Goal: Task Accomplishment & Management: Use online tool/utility

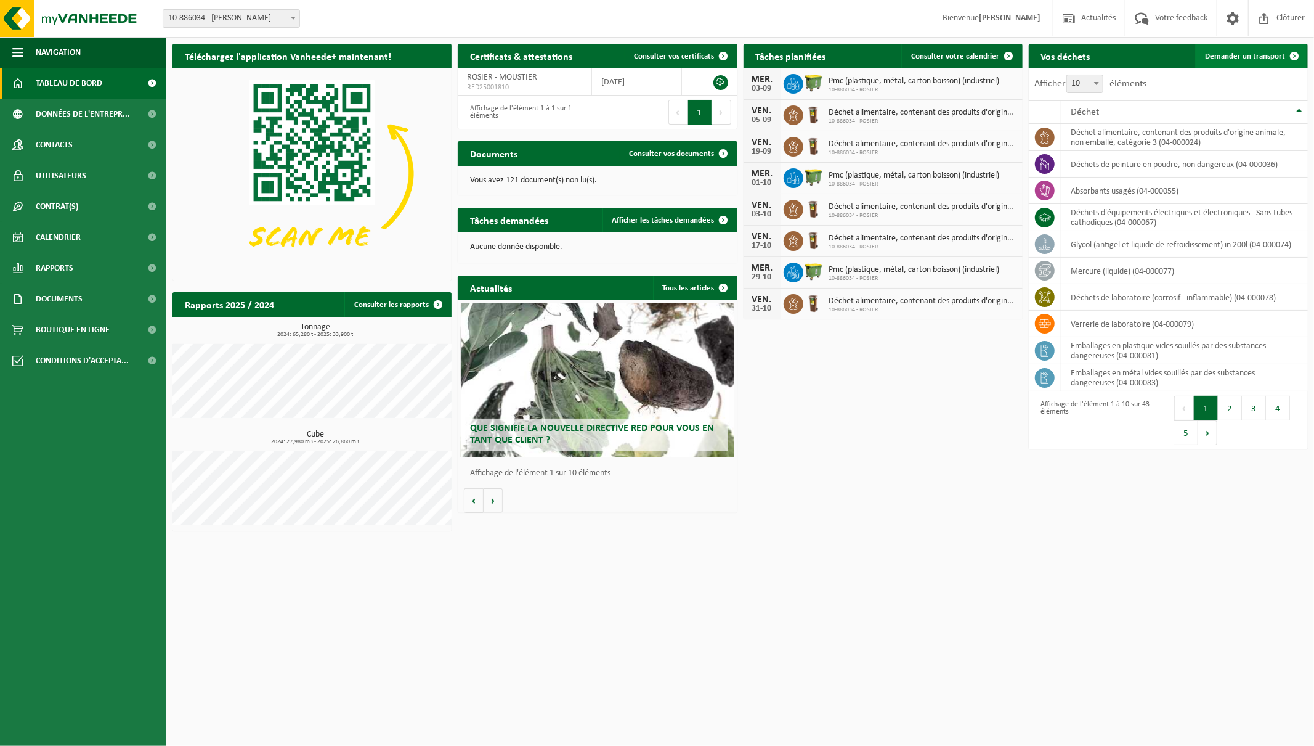
click at [1274, 58] on span "Demander un transport" at bounding box center [1245, 56] width 80 height 8
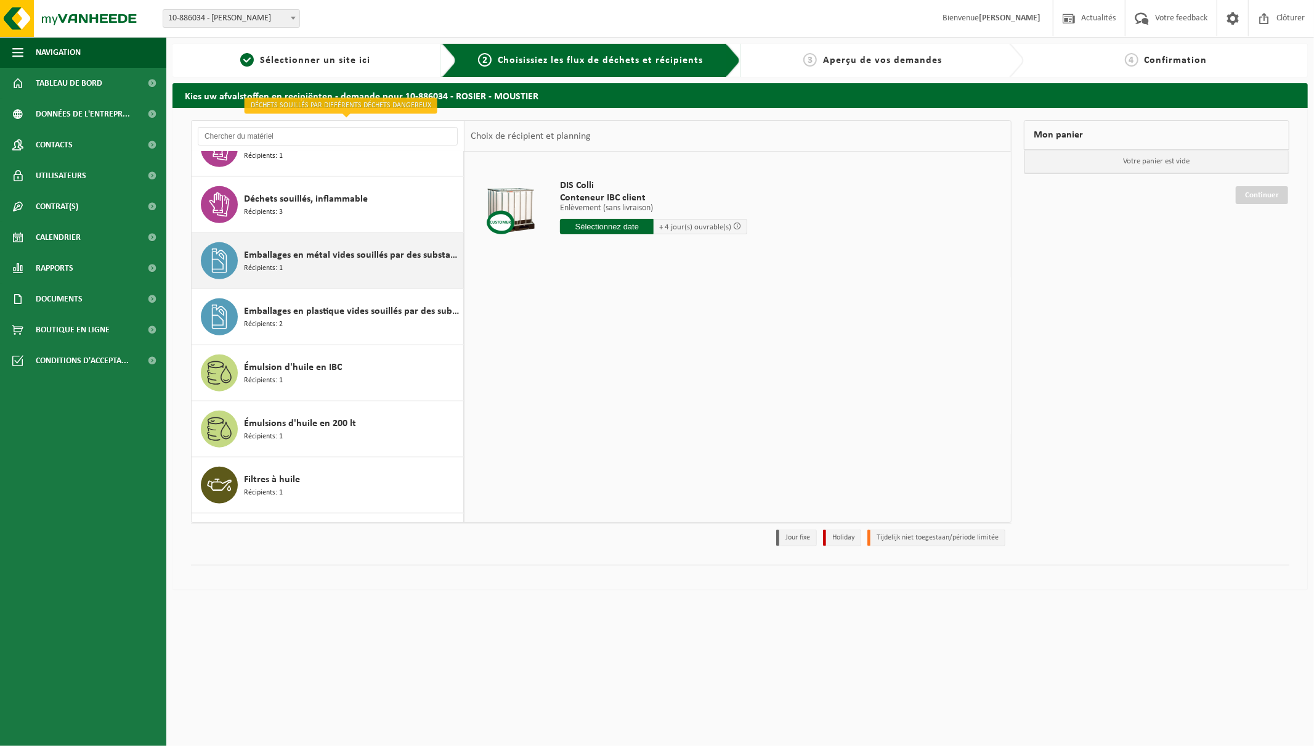
scroll to position [1163, 0]
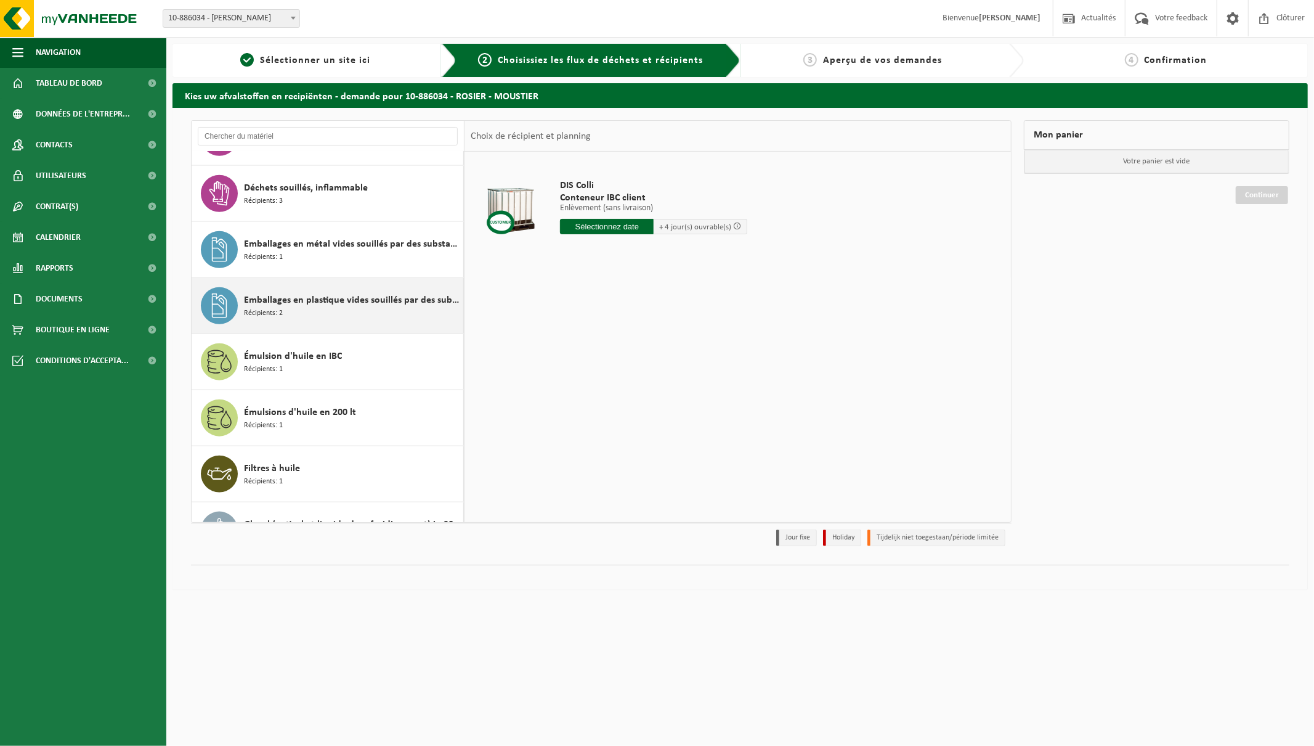
click at [296, 301] on span "Emballages en plastique vides souillés par des substances dangereuses" at bounding box center [352, 300] width 216 height 15
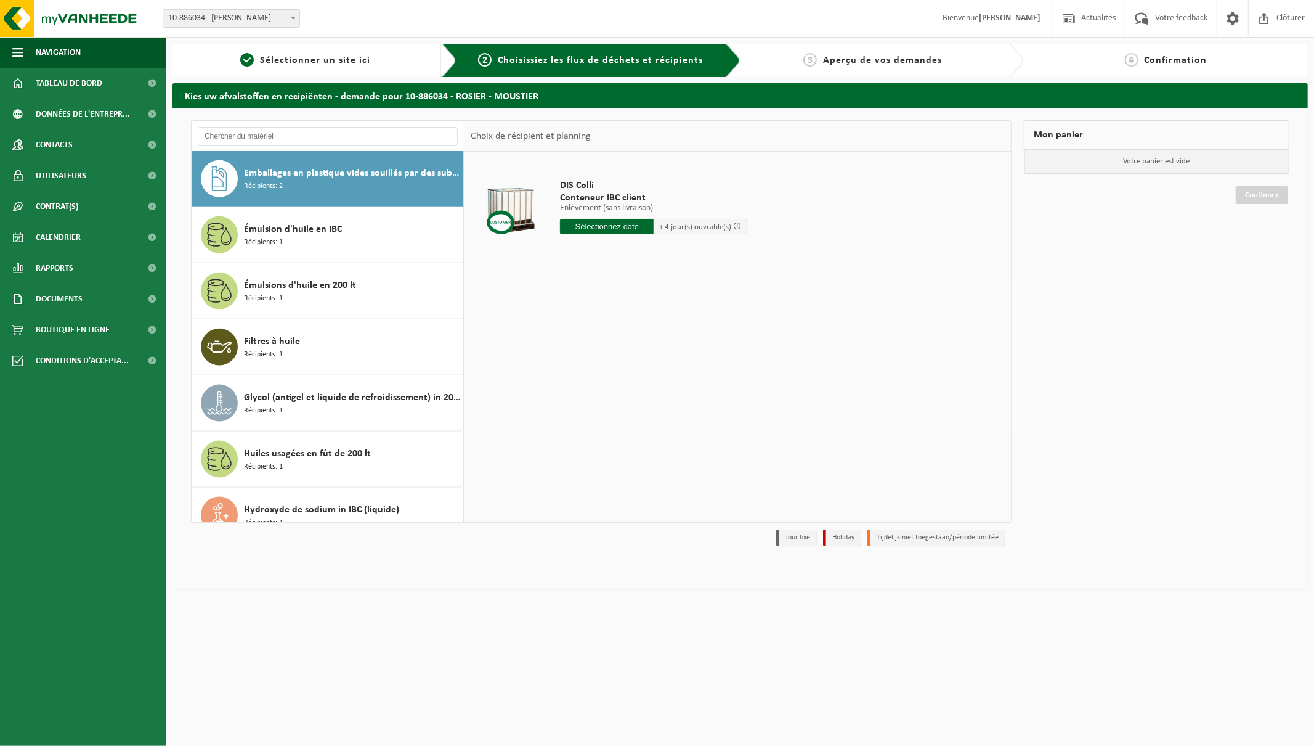
scroll to position [1291, 0]
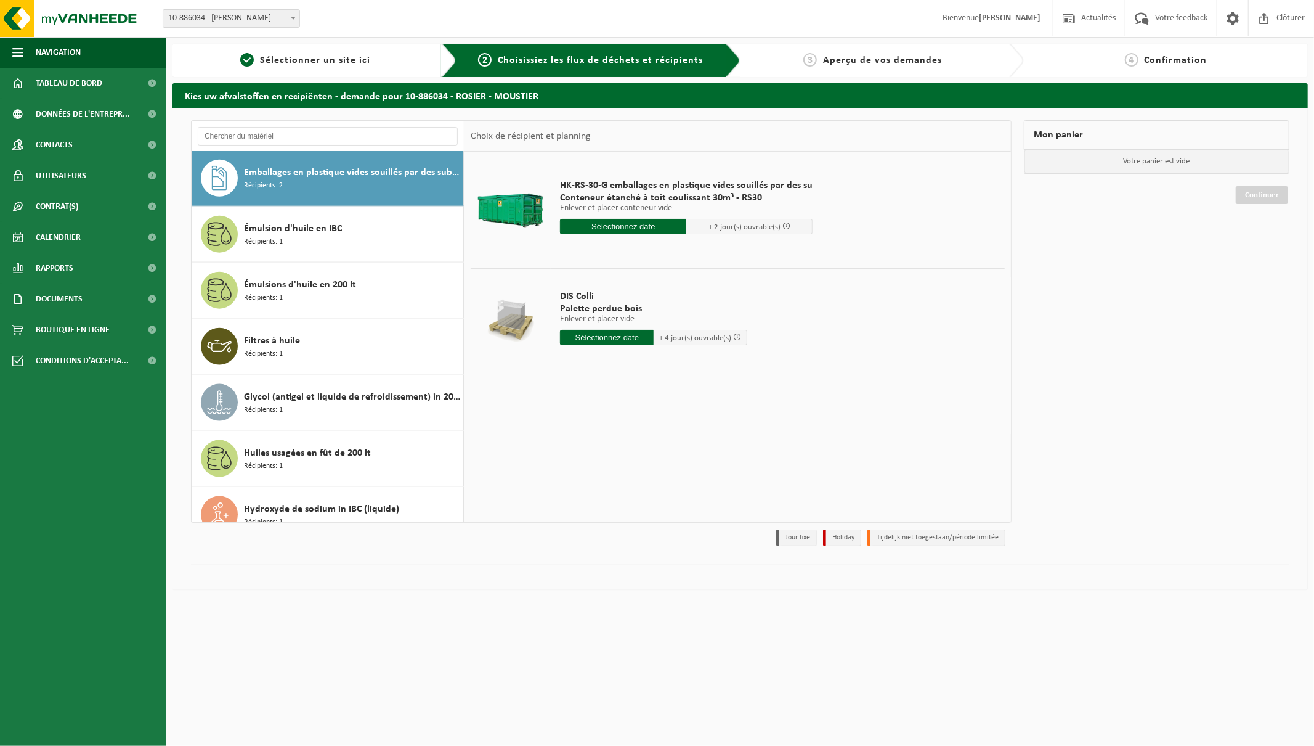
click at [648, 224] on input "text" at bounding box center [623, 226] width 126 height 15
click at [701, 255] on icon at bounding box center [700, 255] width 3 height 6
click at [577, 294] on div "1" at bounding box center [572, 296] width 22 height 20
type input "à partir de 2025-09-01"
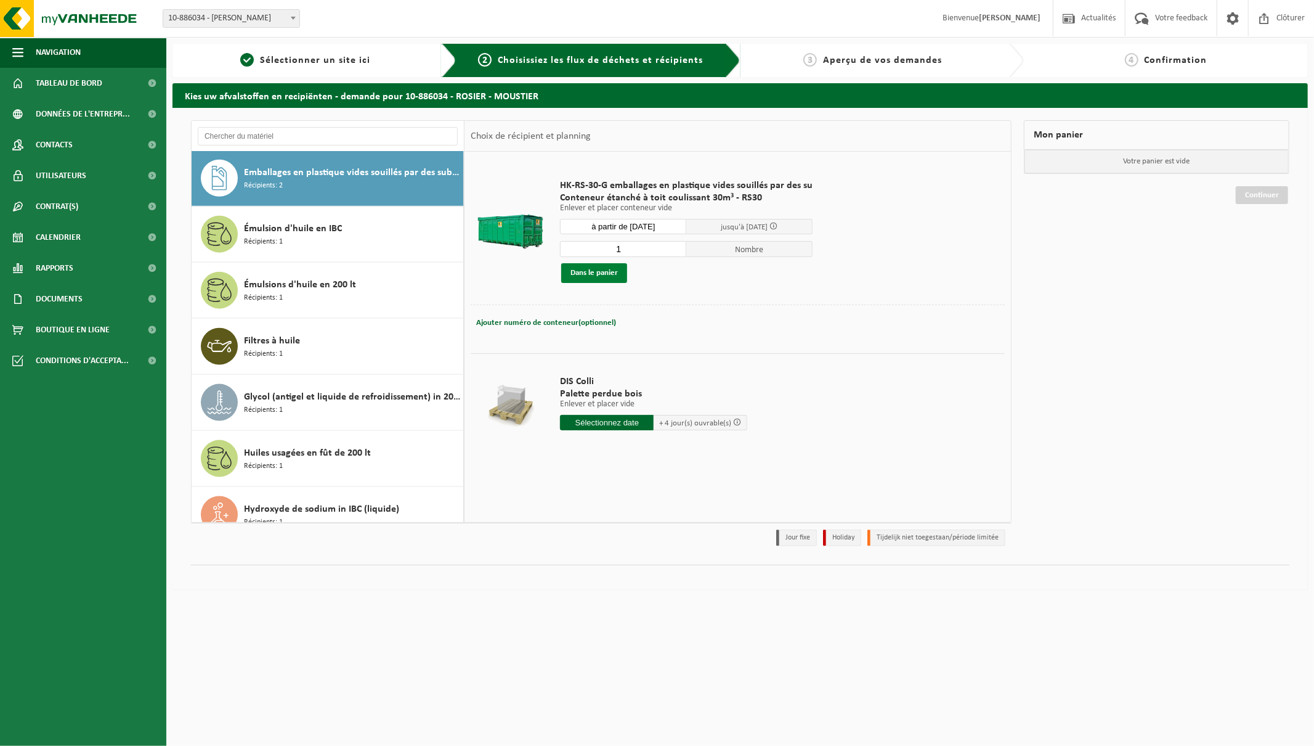
click at [602, 270] on button "Dans le panier" at bounding box center [594, 273] width 66 height 20
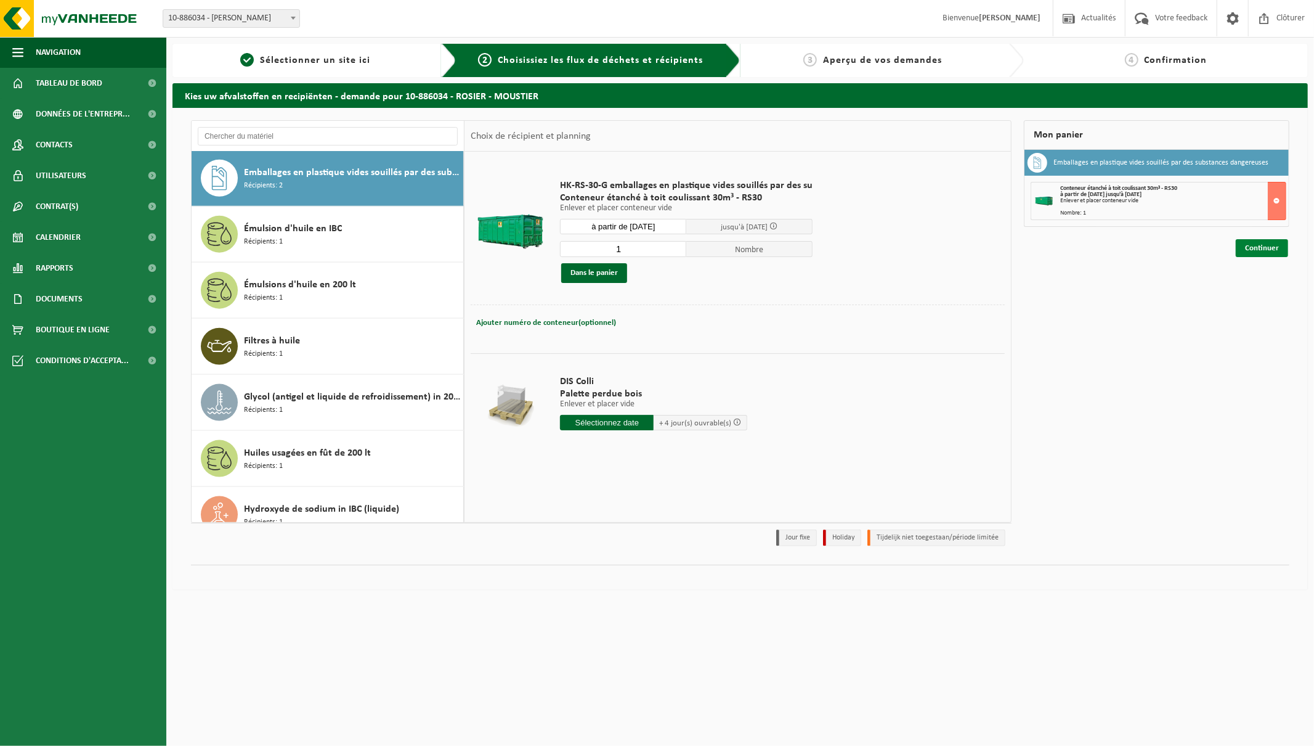
click at [1262, 247] on link "Continuer" at bounding box center [1262, 248] width 52 height 18
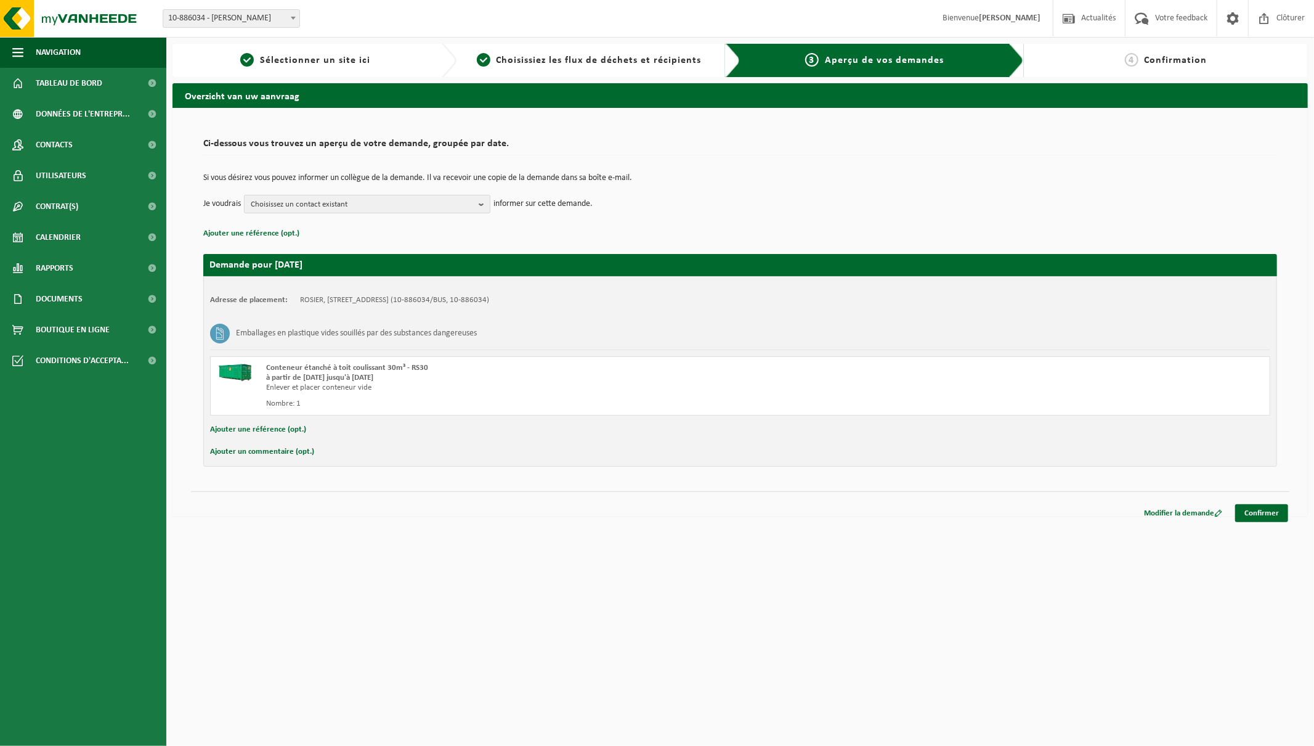
click at [479, 206] on b "button" at bounding box center [484, 203] width 11 height 17
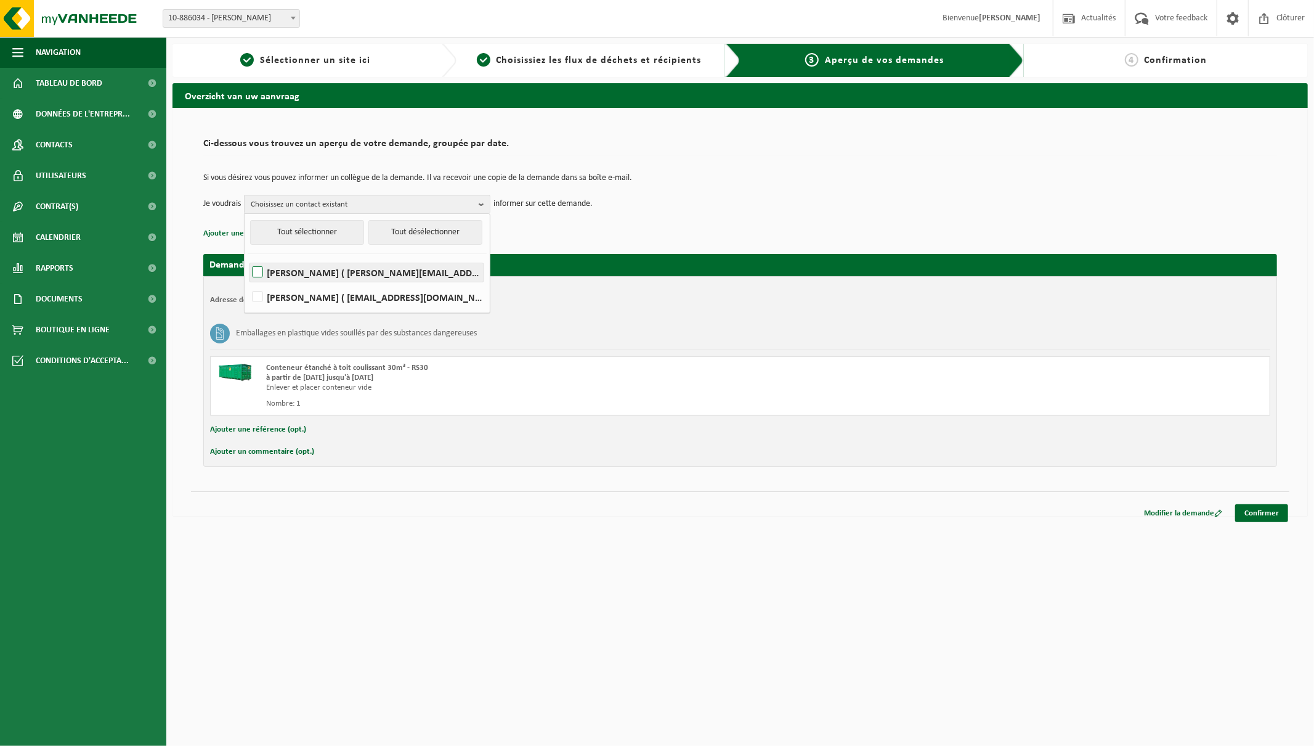
click at [262, 273] on label "Aurélie Hannart ( aurelie.hannart@rosier.eu )" at bounding box center [367, 272] width 234 height 18
click at [248, 257] on input "Aurélie Hannart ( aurelie.hannart@rosier.eu )" at bounding box center [247, 256] width 1 height 1
checkbox input "true"
click at [721, 220] on div "Si vous désirez vous pouvez informer un collègue de la demande. Il va recevoir …" at bounding box center [740, 193] width 1074 height 64
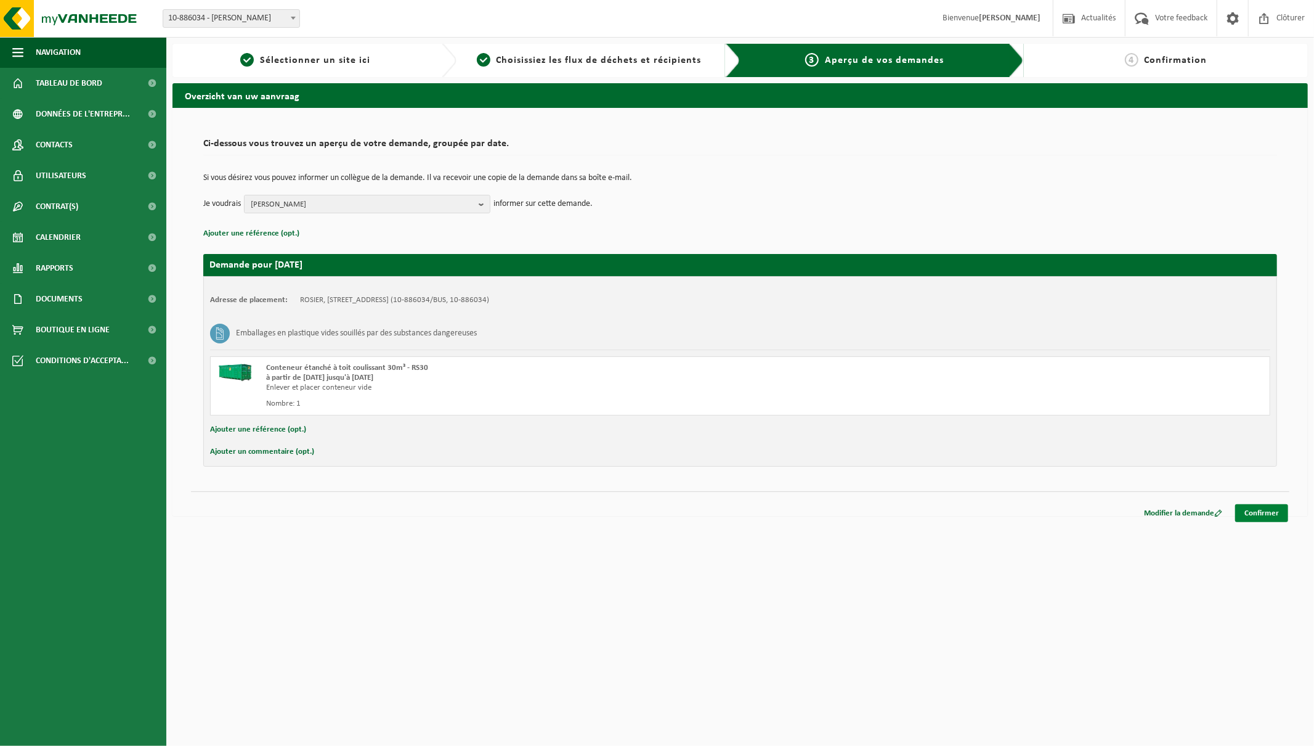
click at [1266, 513] on link "Confirmer" at bounding box center [1261, 513] width 53 height 18
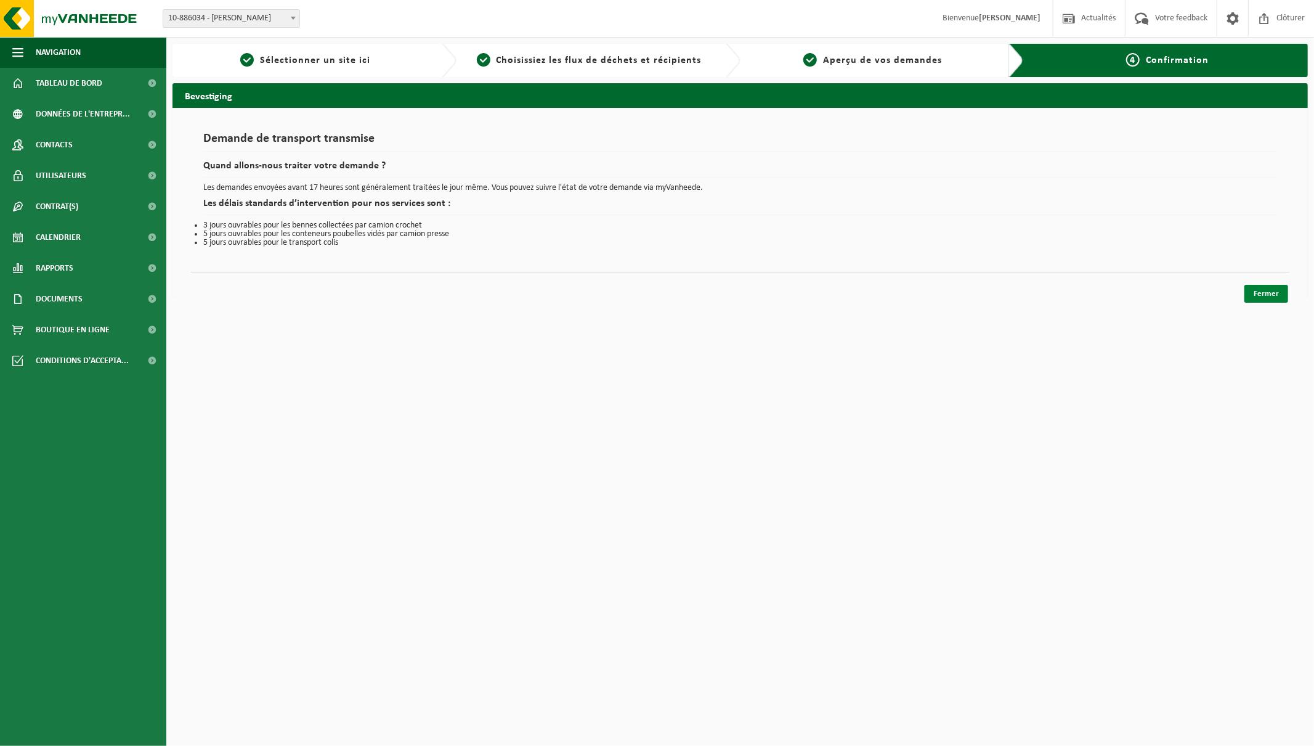
click at [1260, 293] on link "Fermer" at bounding box center [1267, 294] width 44 height 18
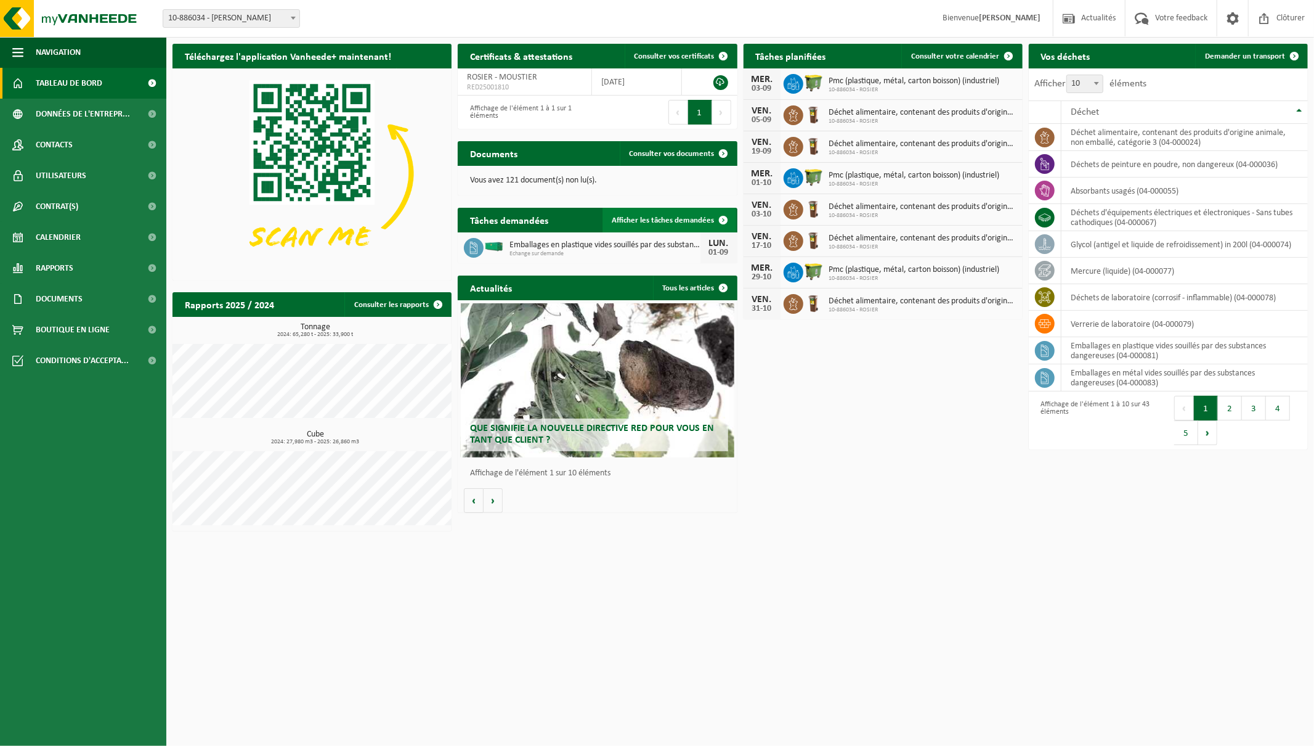
click at [704, 217] on span "Afficher les tâches demandées" at bounding box center [663, 220] width 102 height 8
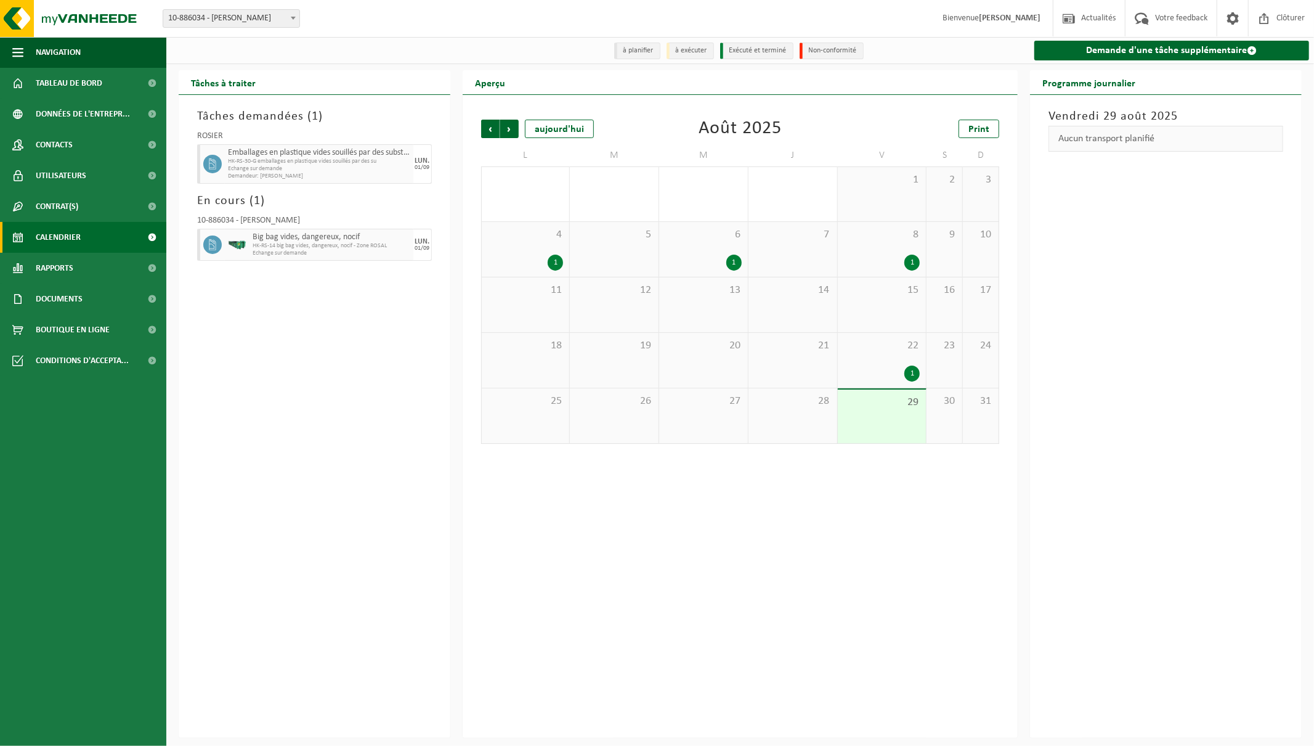
click at [402, 161] on span "HK-RS-30-G emballages en plastique vides souillés par des su" at bounding box center [319, 161] width 182 height 7
click at [424, 163] on div "LUN." at bounding box center [422, 160] width 15 height 7
click at [216, 166] on icon at bounding box center [212, 163] width 11 height 11
click at [426, 161] on div "LUN." at bounding box center [422, 160] width 15 height 7
click at [408, 161] on span "HK-RS-30-G emballages en plastique vides souillés par des su" at bounding box center [319, 161] width 182 height 7
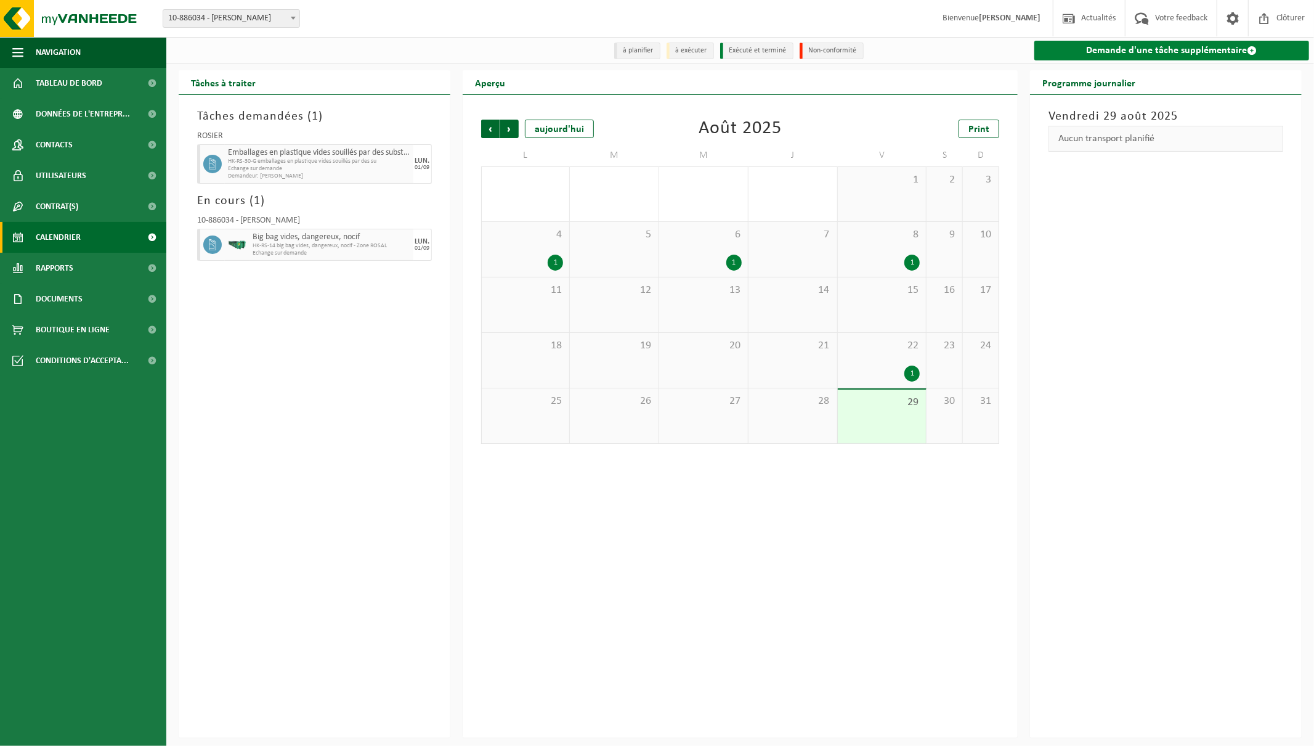
click at [1128, 47] on link "Demande d'une tâche supplémentaire" at bounding box center [1171, 51] width 275 height 20
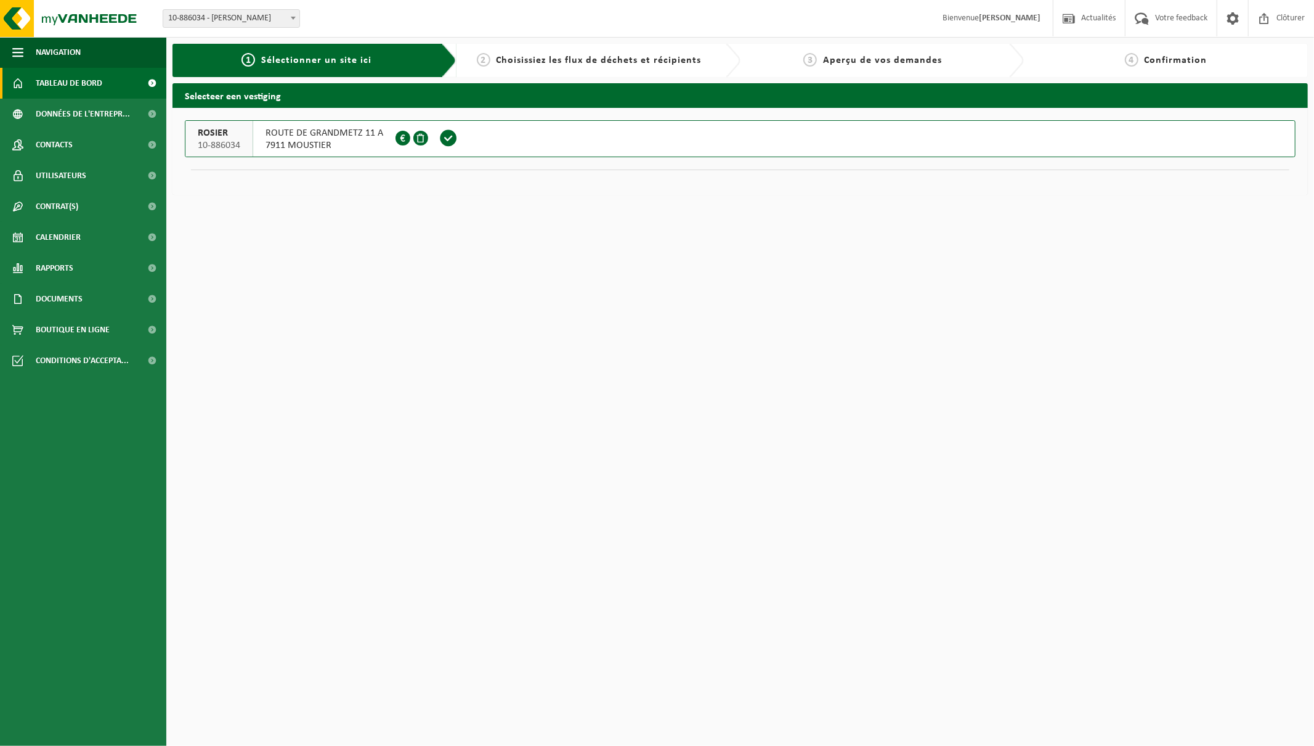
click at [58, 86] on span "Tableau de bord" at bounding box center [69, 83] width 67 height 31
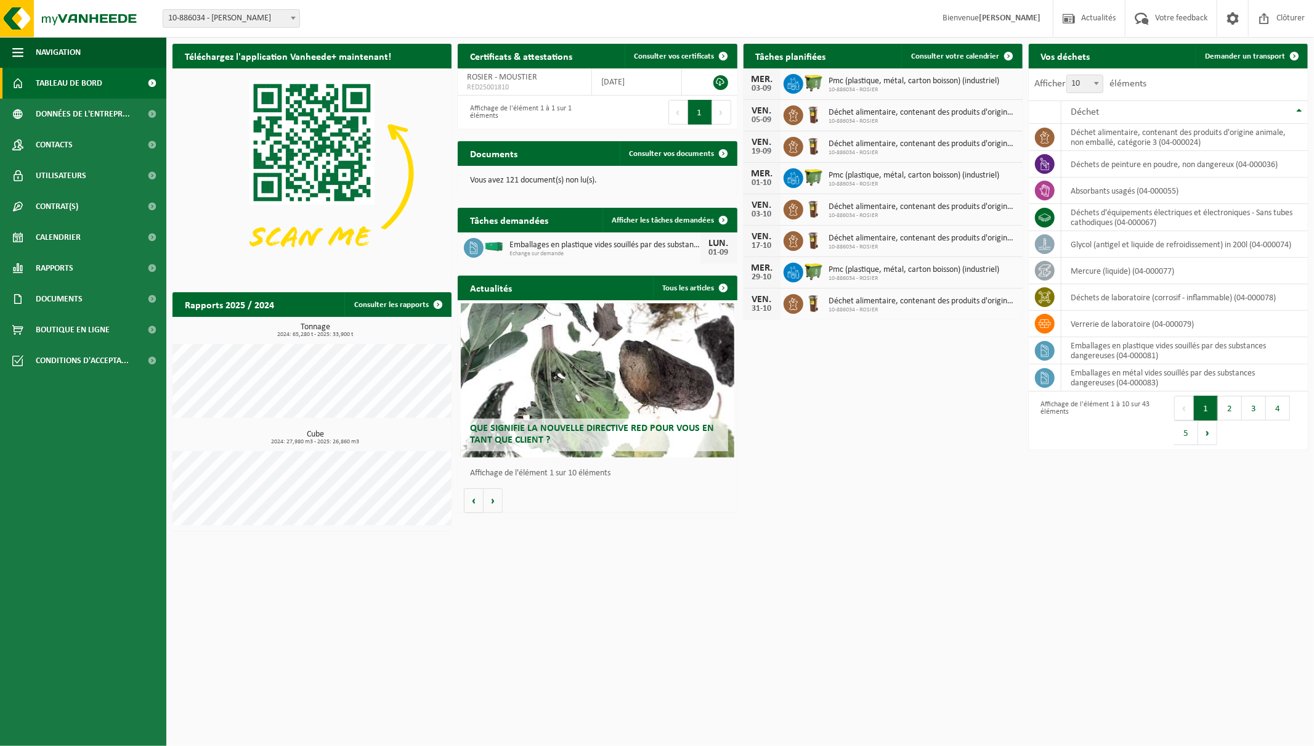
click at [725, 246] on div "LUN." at bounding box center [719, 243] width 25 height 10
click at [532, 243] on span "Emballages en plastique vides souillés par des substances dangereuses" at bounding box center [605, 245] width 190 height 10
drag, startPoint x: 497, startPoint y: 247, endPoint x: 477, endPoint y: 247, distance: 19.7
click at [496, 247] on img at bounding box center [494, 246] width 21 height 11
click at [477, 247] on icon at bounding box center [474, 248] width 12 height 12
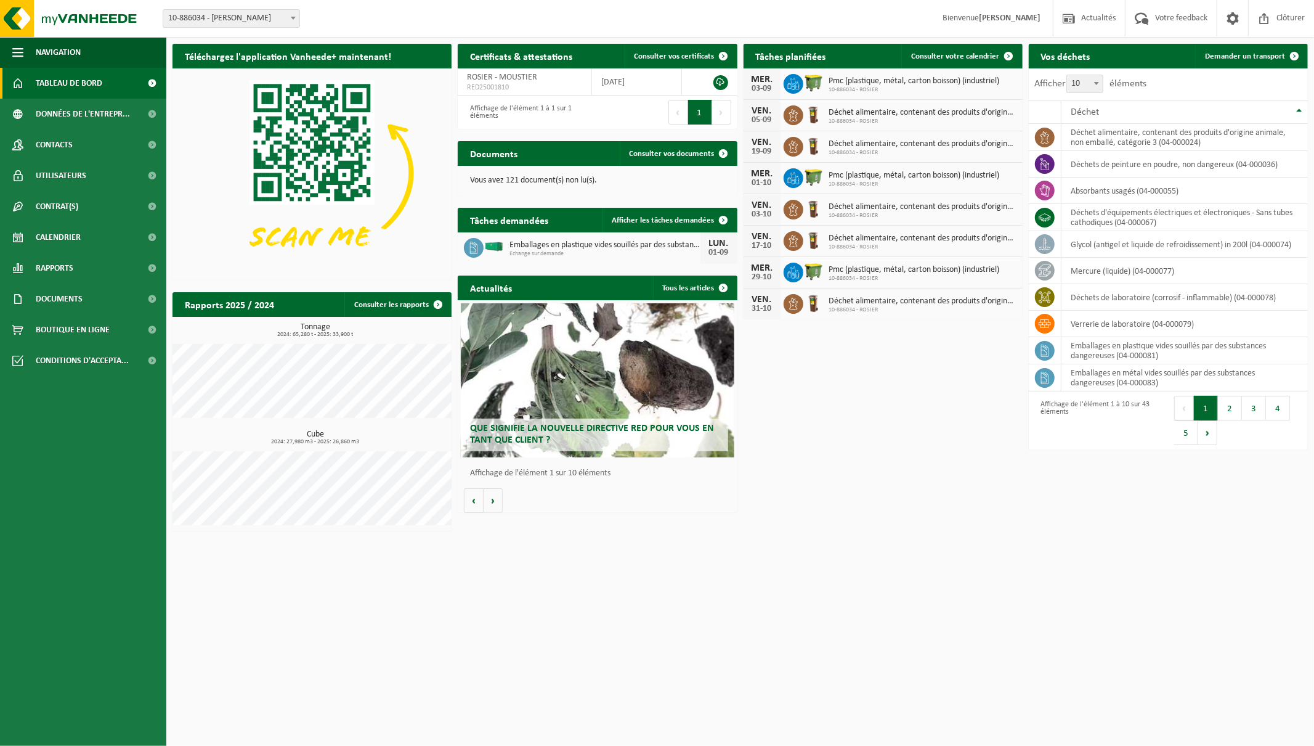
click at [540, 250] on span "Echange sur demande" at bounding box center [605, 253] width 190 height 7
click at [712, 250] on div "01-09" at bounding box center [719, 252] width 25 height 9
click at [727, 218] on span at bounding box center [724, 220] width 25 height 25
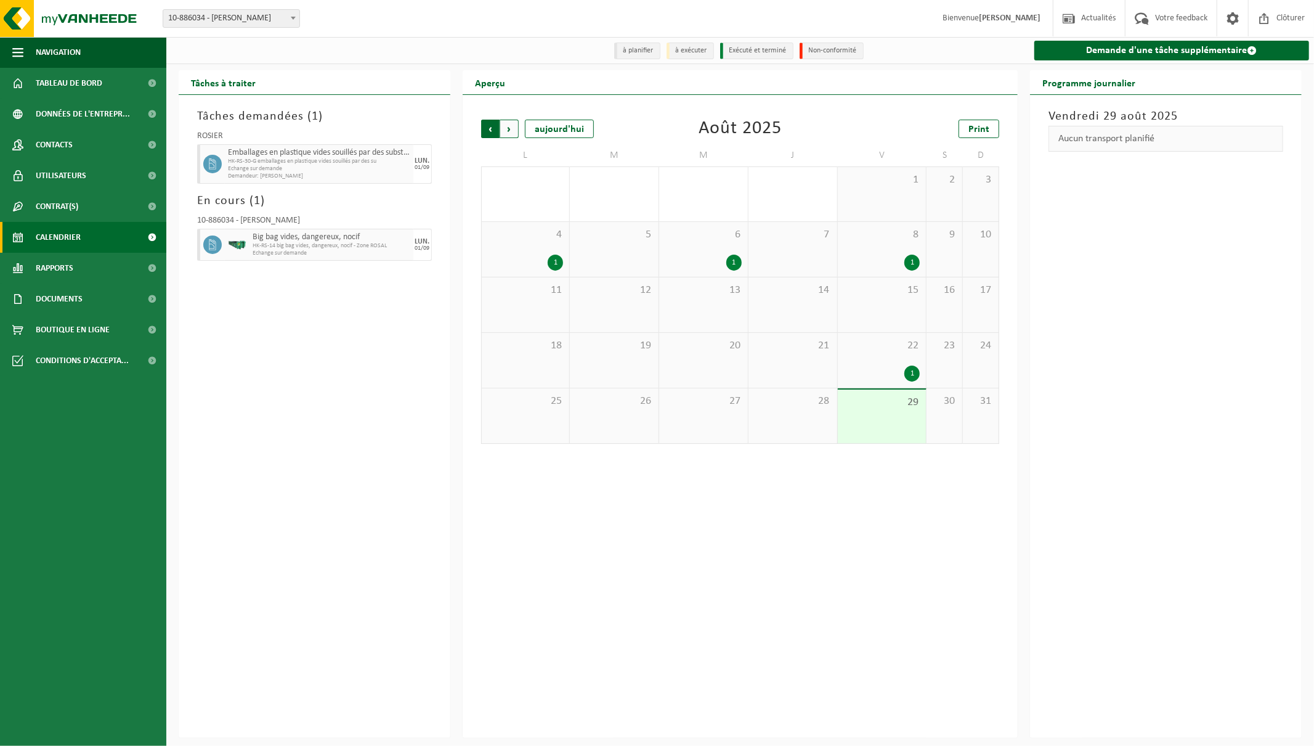
click at [510, 130] on span "Suivant" at bounding box center [509, 129] width 18 height 18
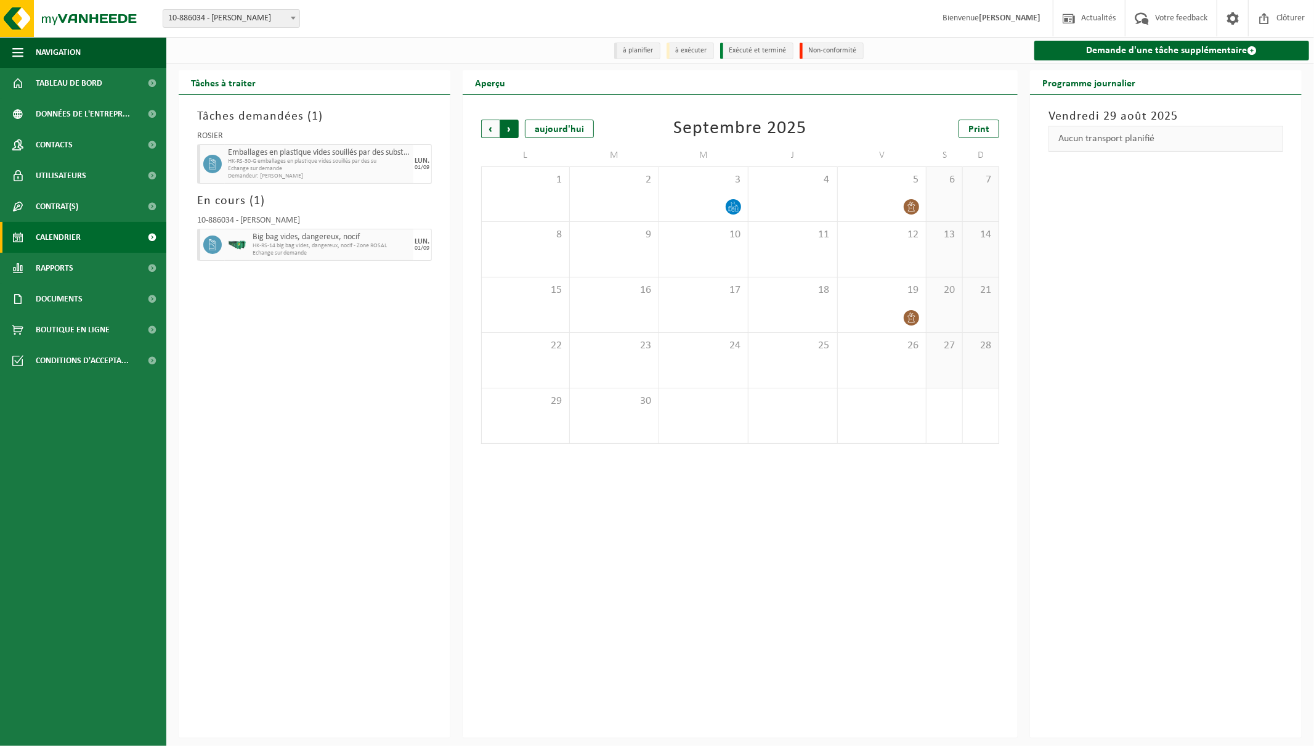
click at [490, 126] on span "Précédent" at bounding box center [490, 129] width 18 height 18
